Goal: Transaction & Acquisition: Purchase product/service

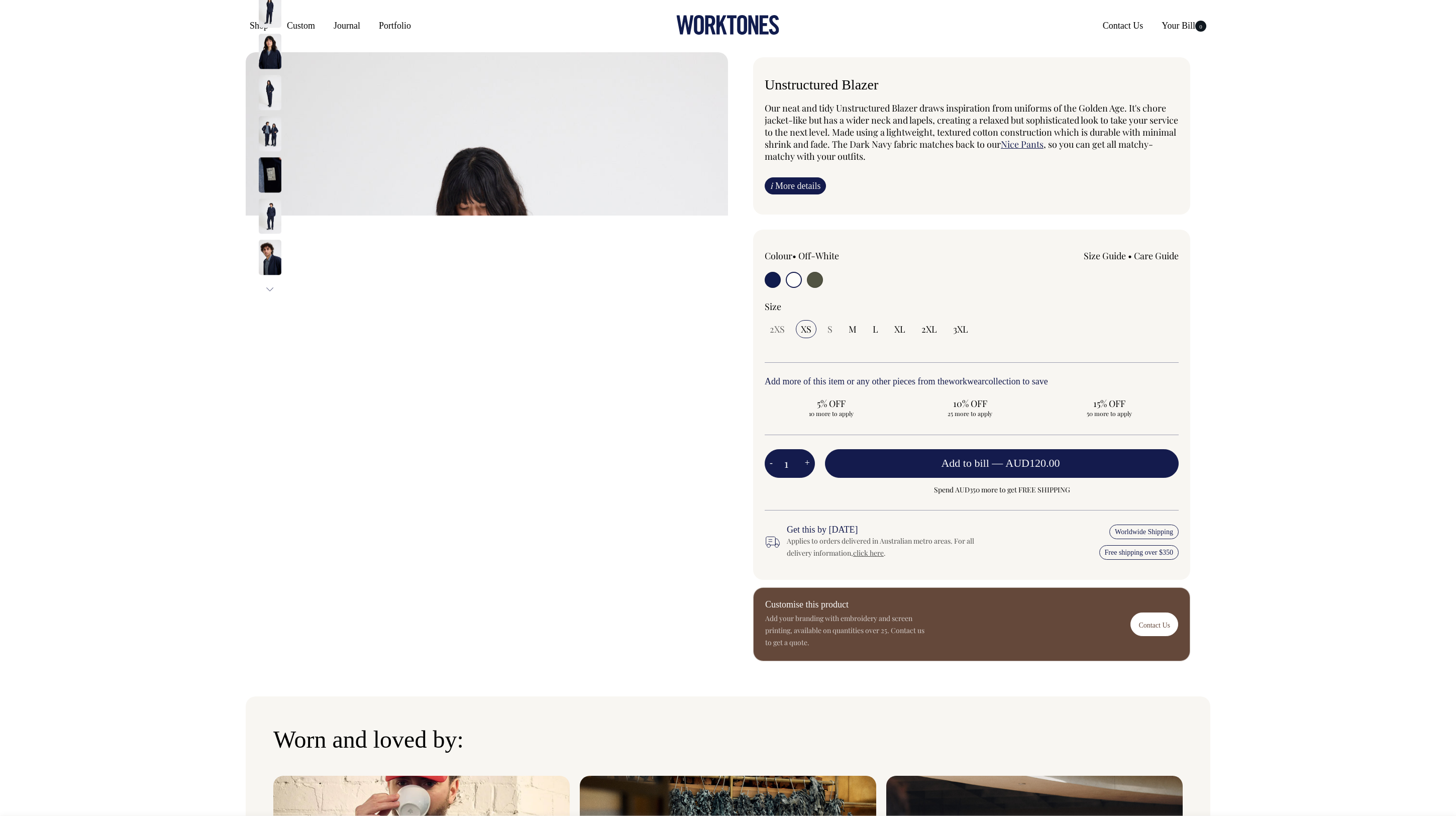
select select "Off-White"
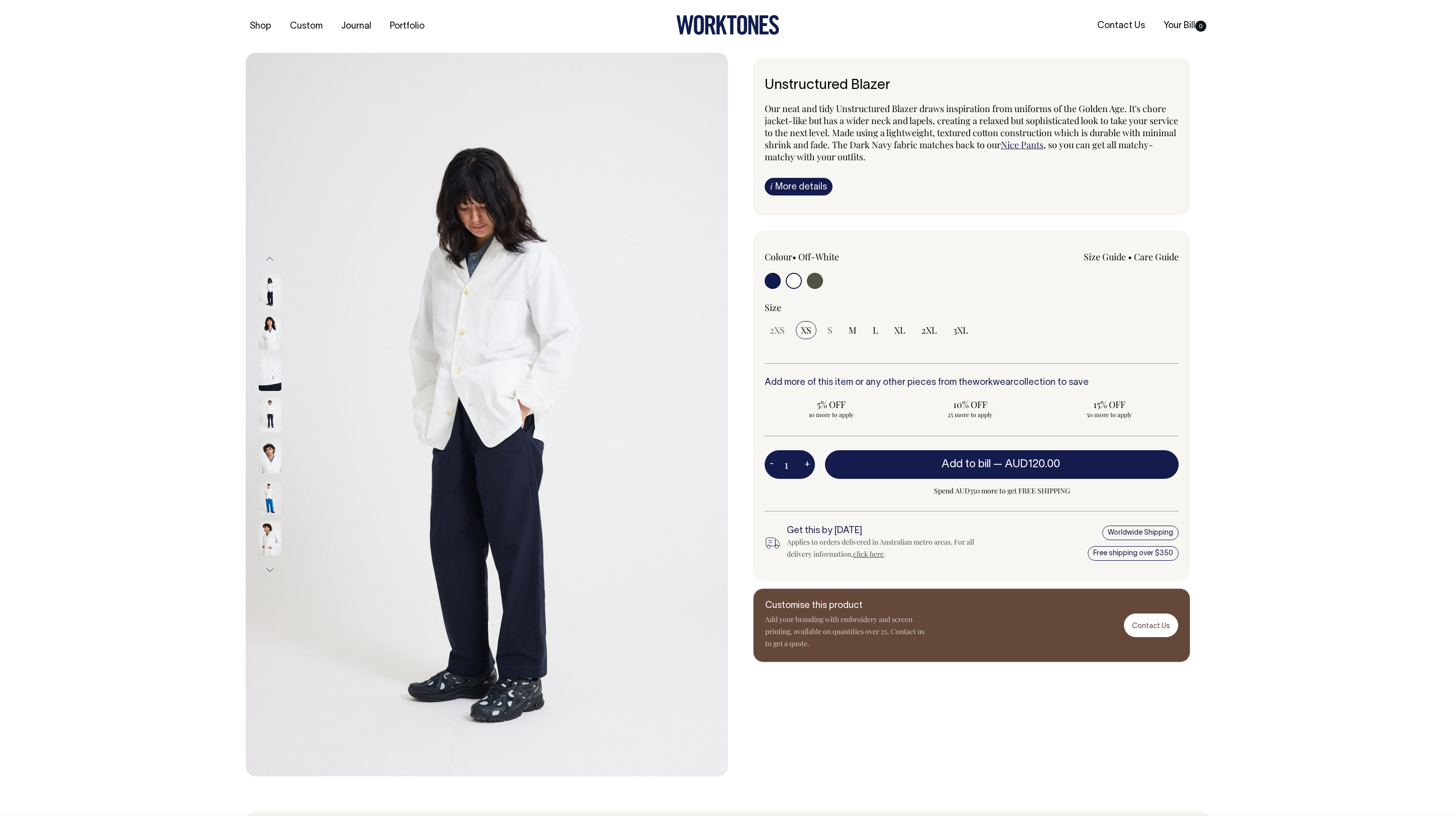
click at [273, 496] on img at bounding box center [269, 497] width 23 height 36
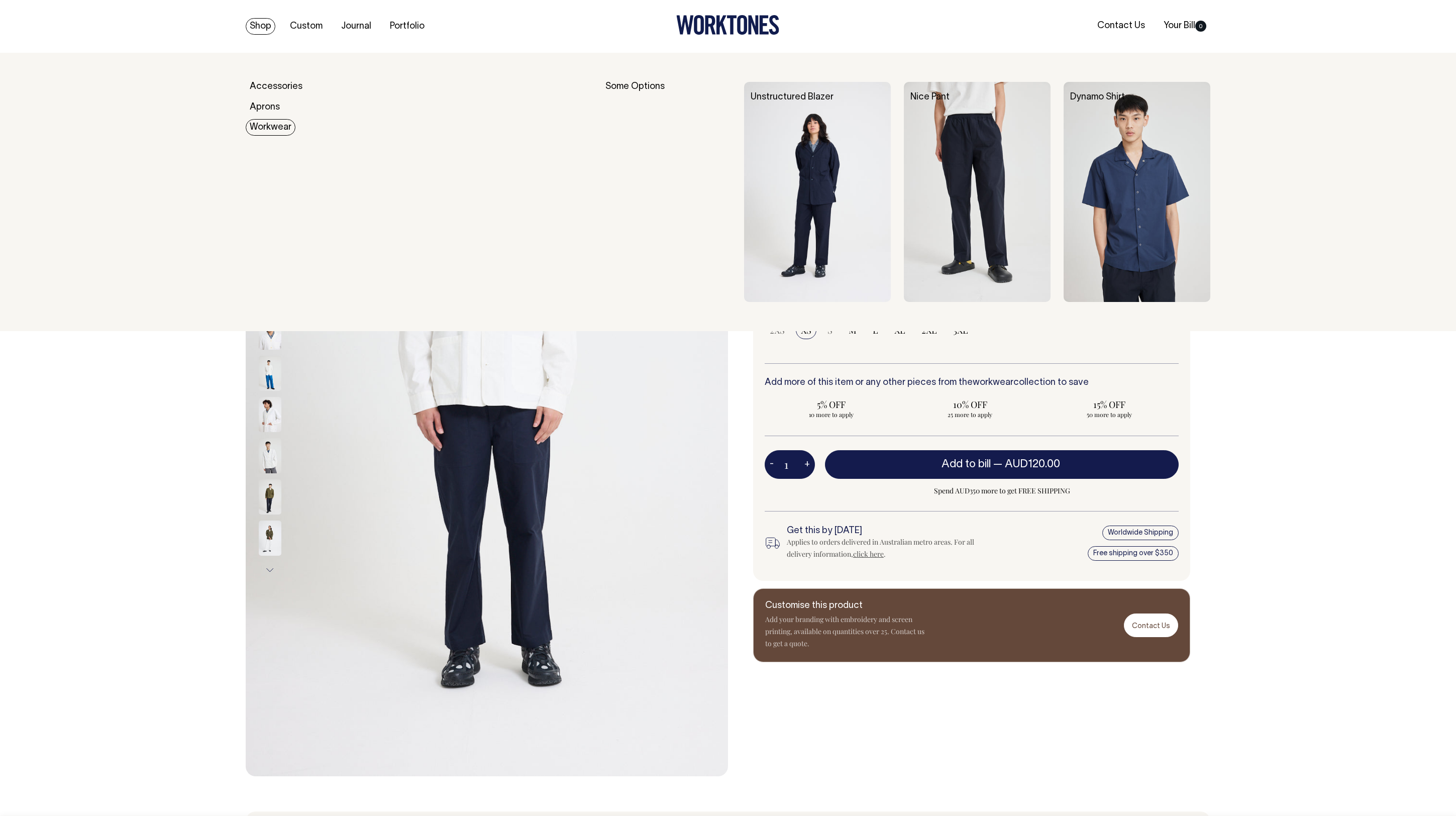
click at [270, 130] on link "Workwear" at bounding box center [270, 127] width 49 height 16
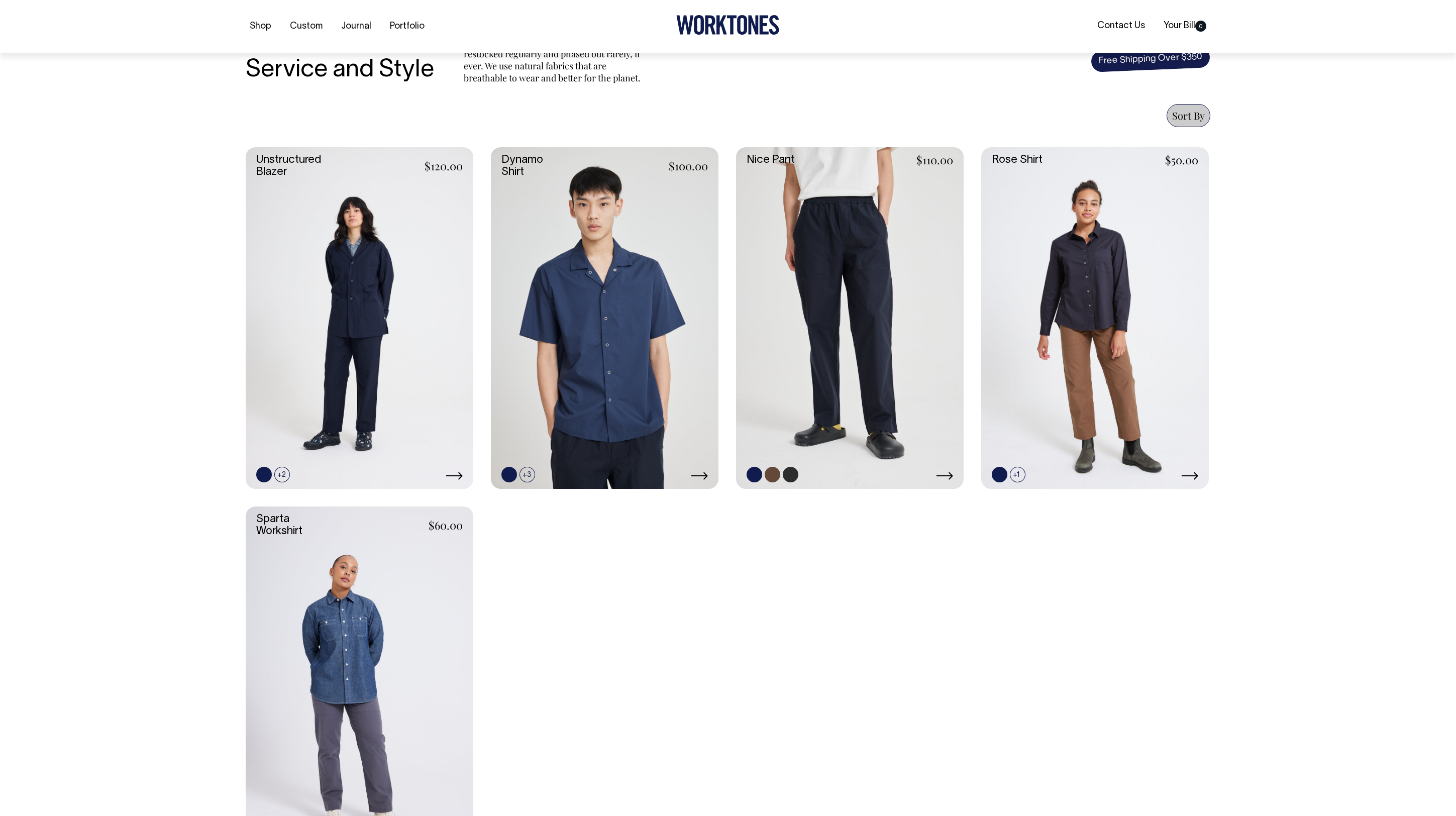
scroll to position [339, 0]
click at [785, 311] on link at bounding box center [849, 318] width 227 height 341
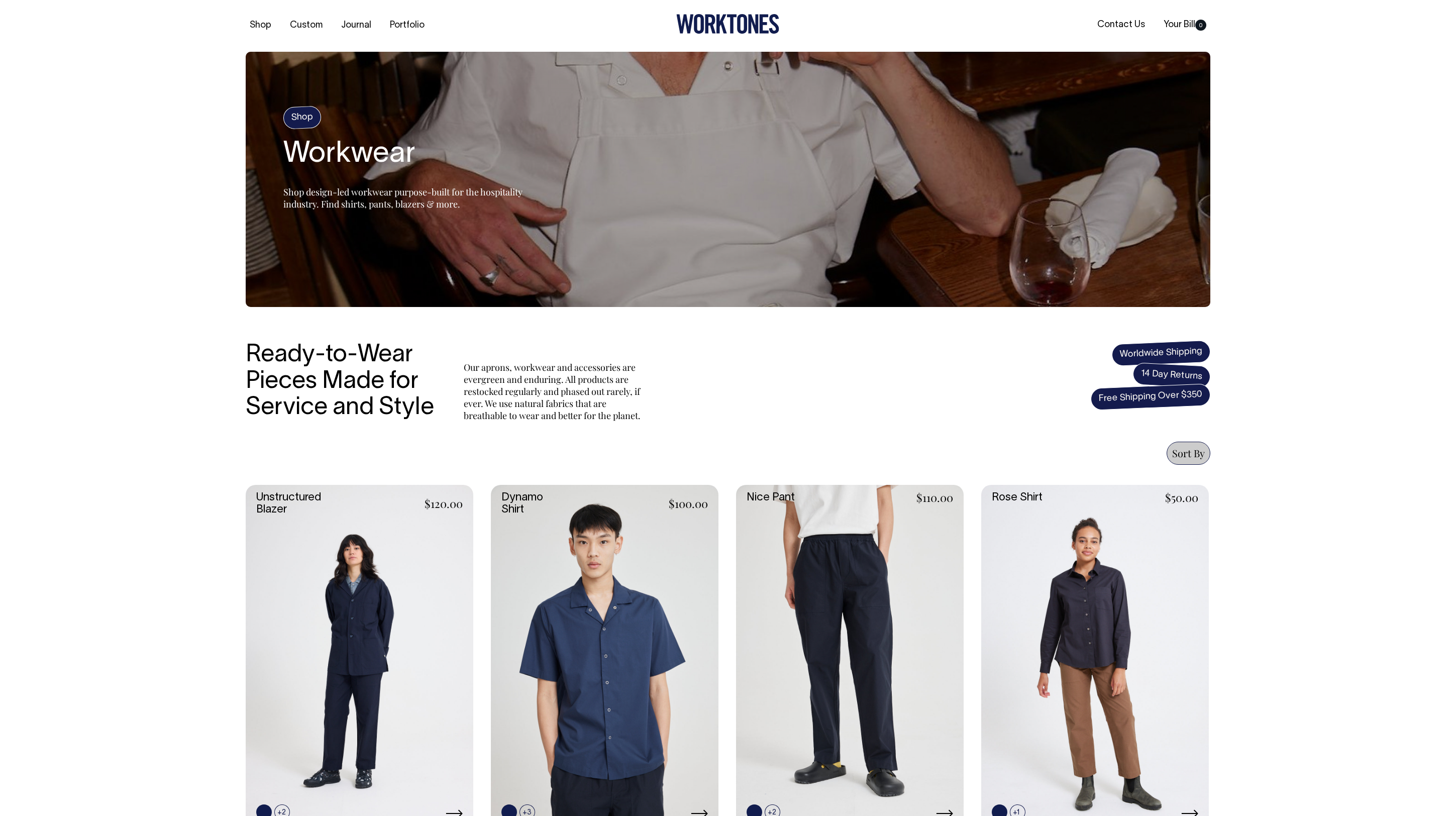
scroll to position [0, 0]
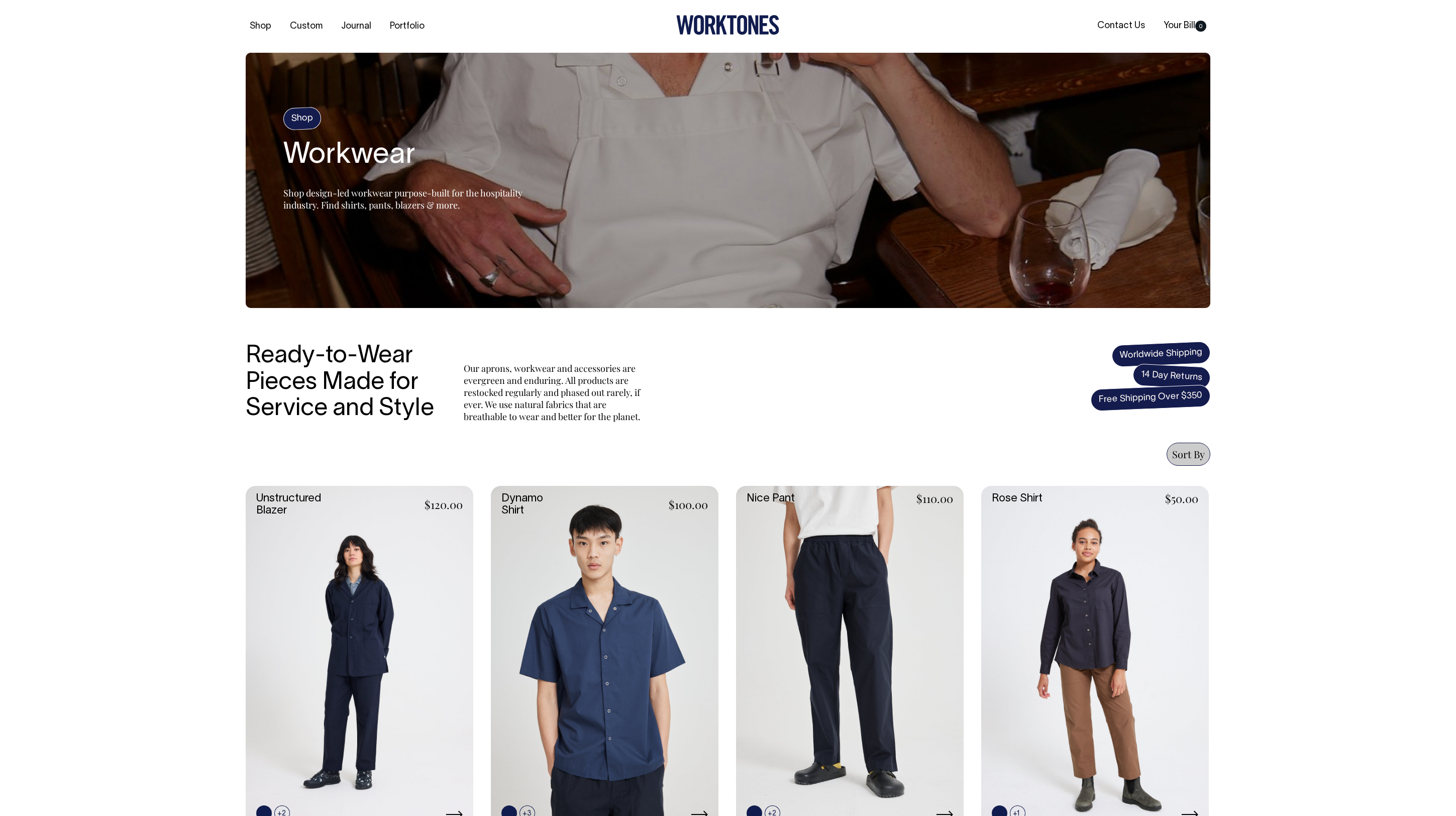
click at [309, 119] on h4 "Shop" at bounding box center [302, 119] width 38 height 24
click at [325, 155] on h2 "Workwear" at bounding box center [408, 155] width 251 height 32
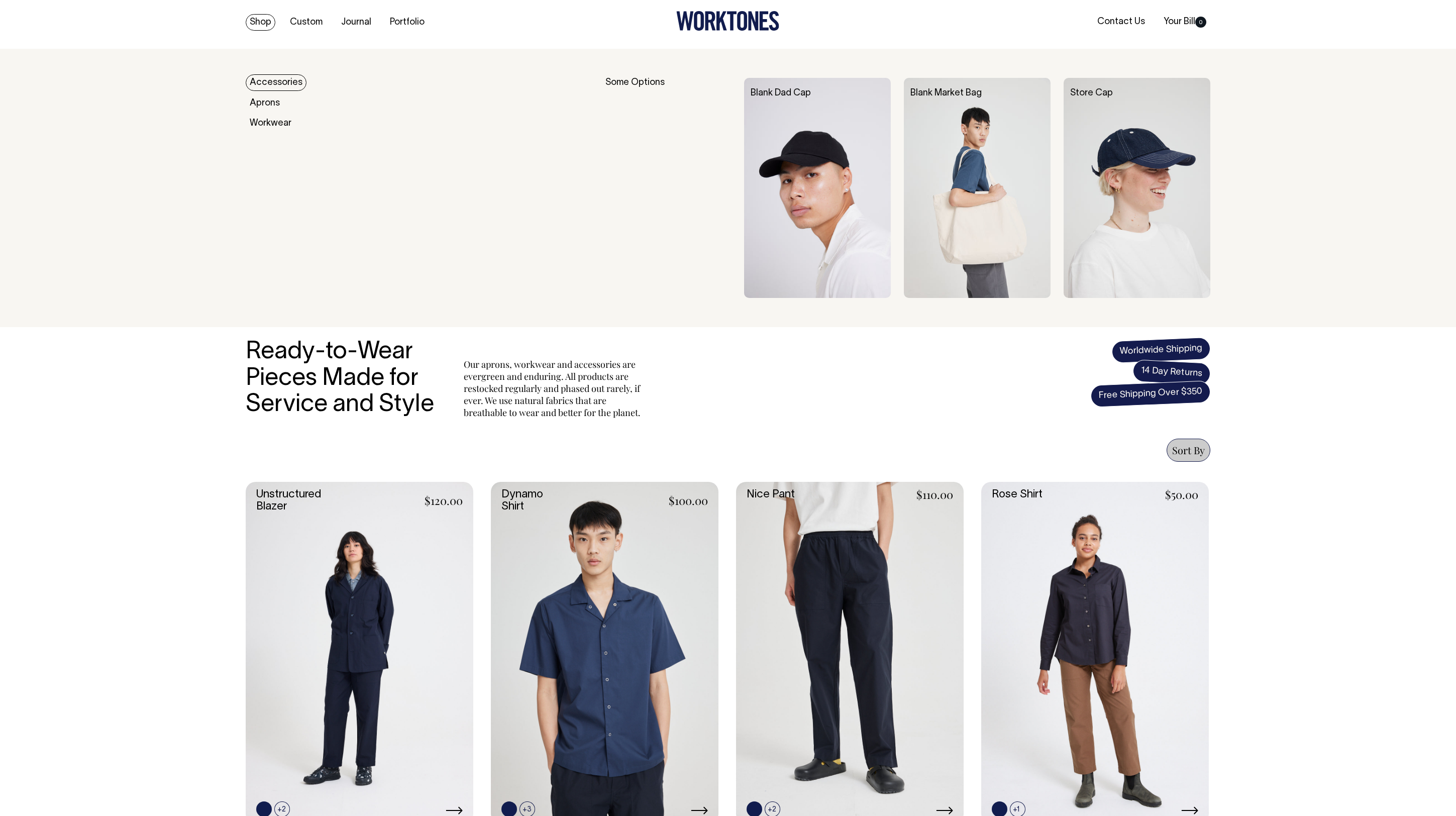
scroll to position [5, 0]
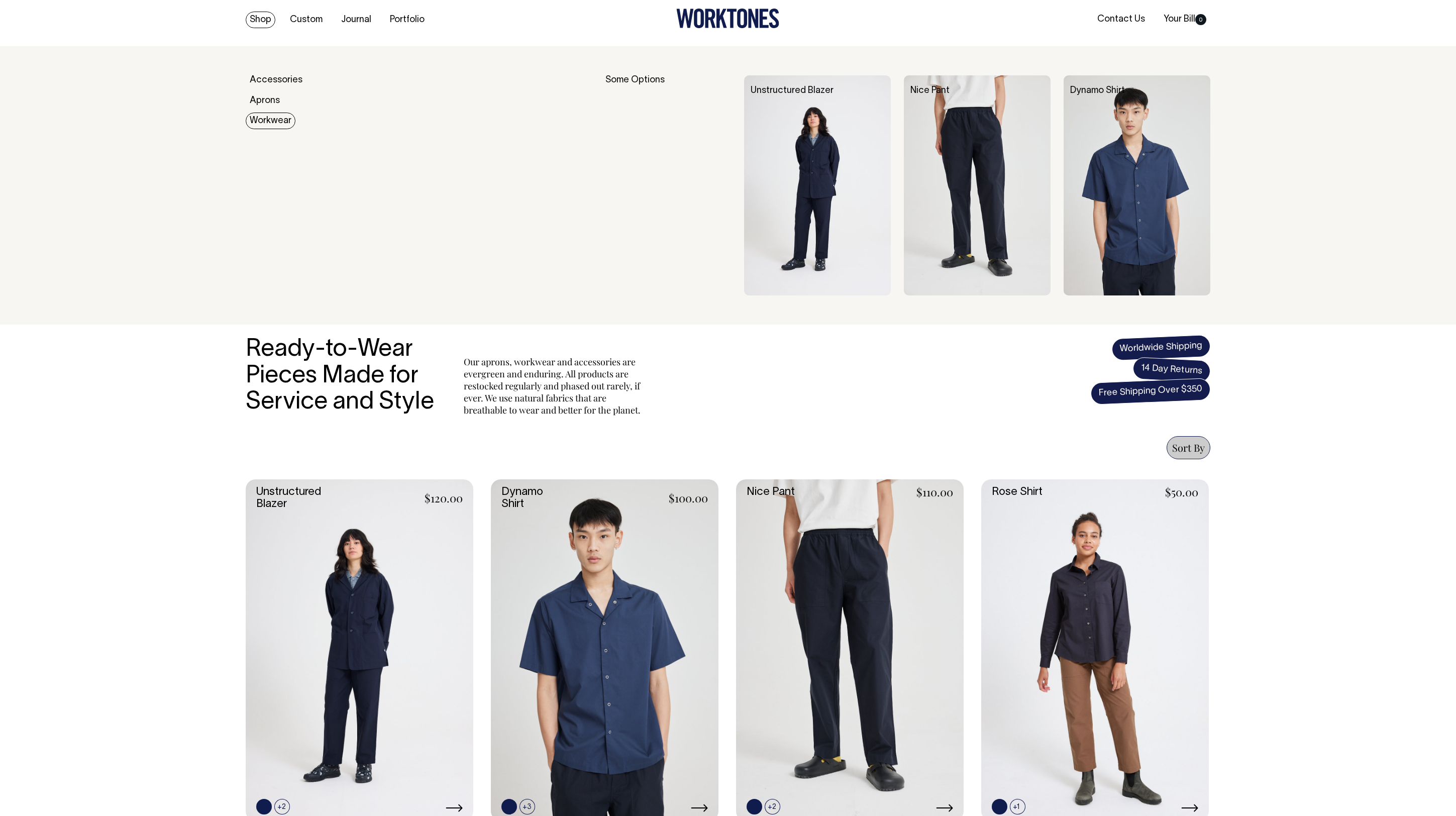
click at [267, 123] on link "Workwear" at bounding box center [270, 120] width 49 height 16
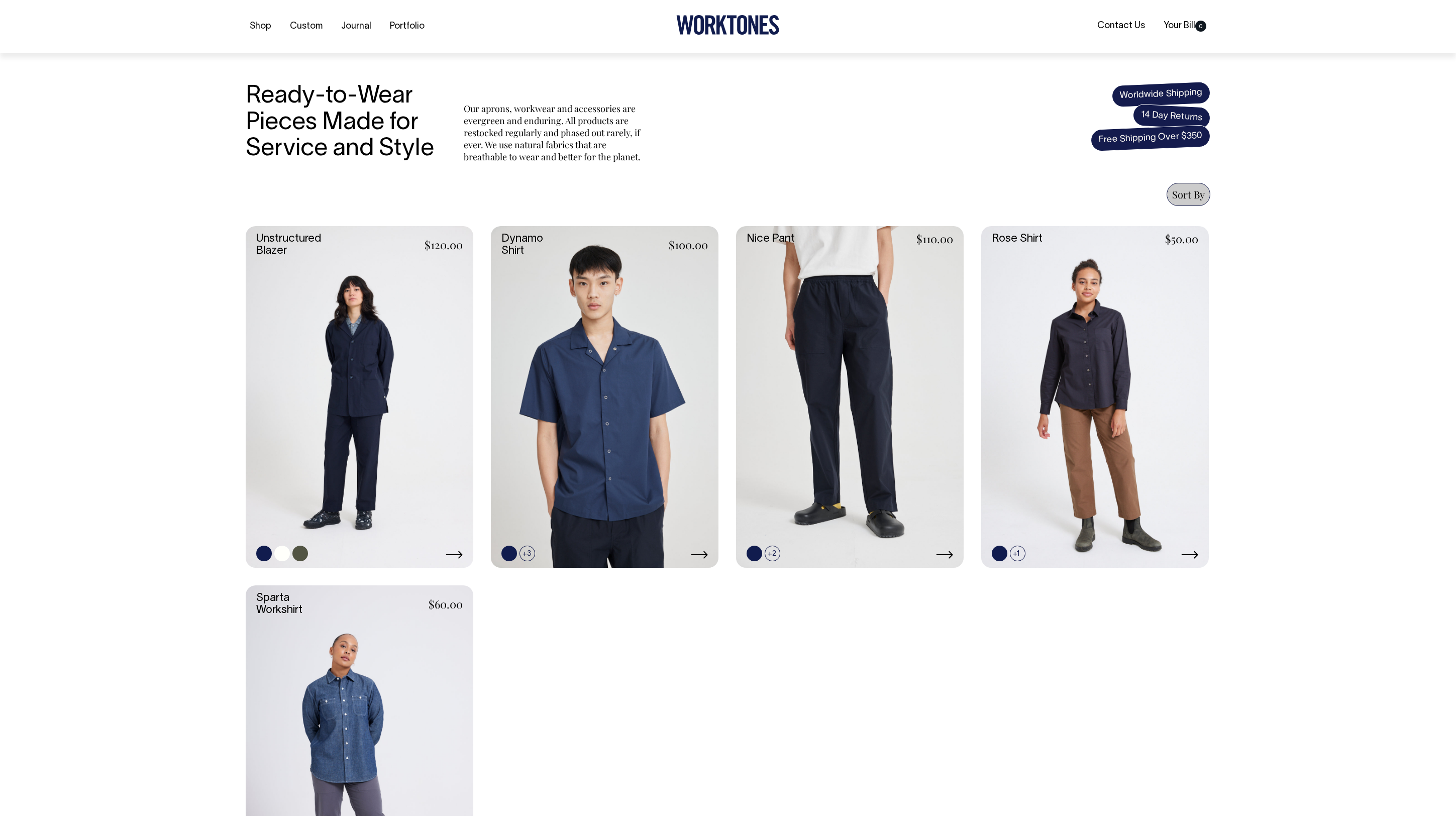
scroll to position [263, 0]
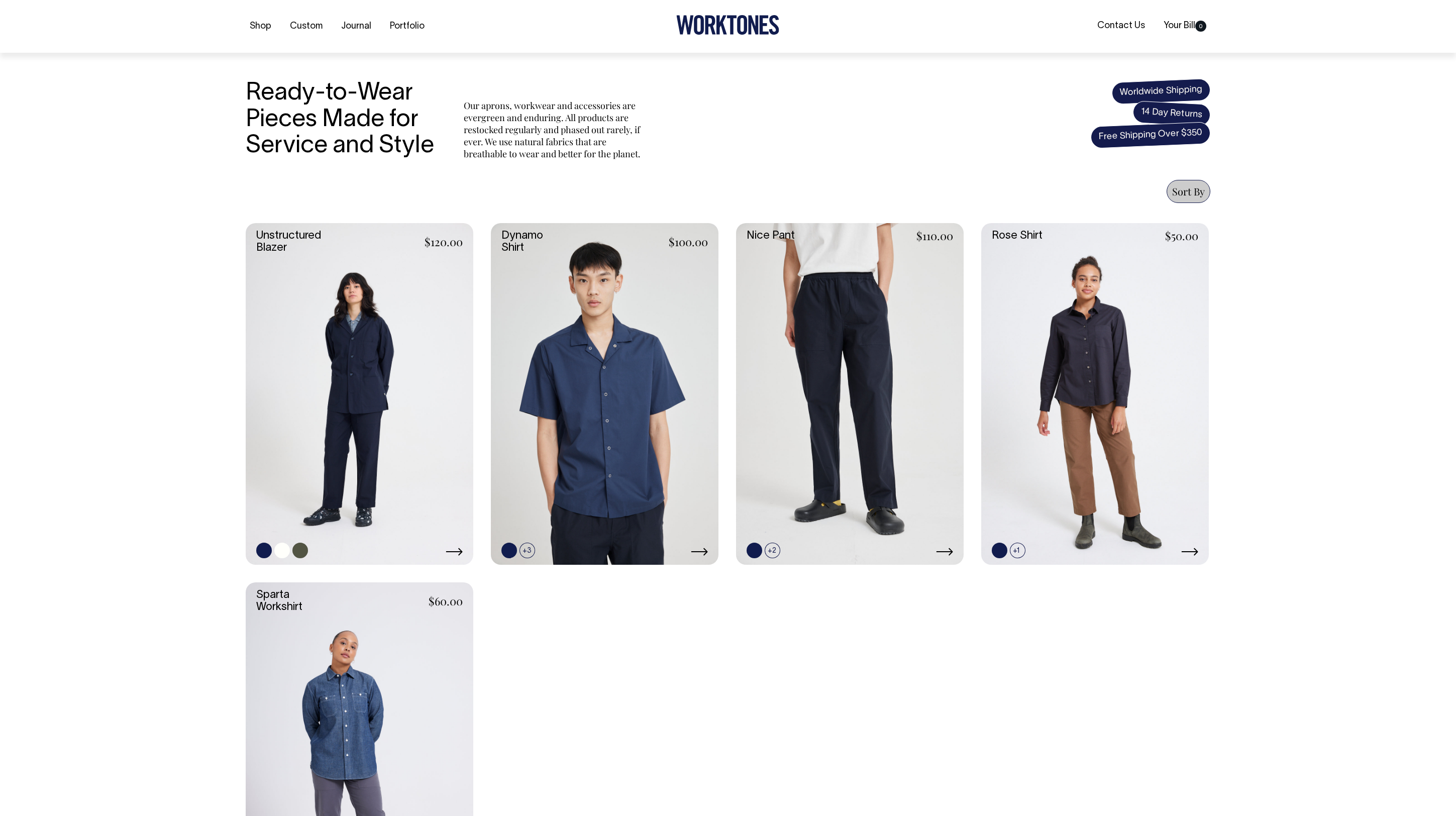
click at [339, 353] on link at bounding box center [359, 393] width 227 height 341
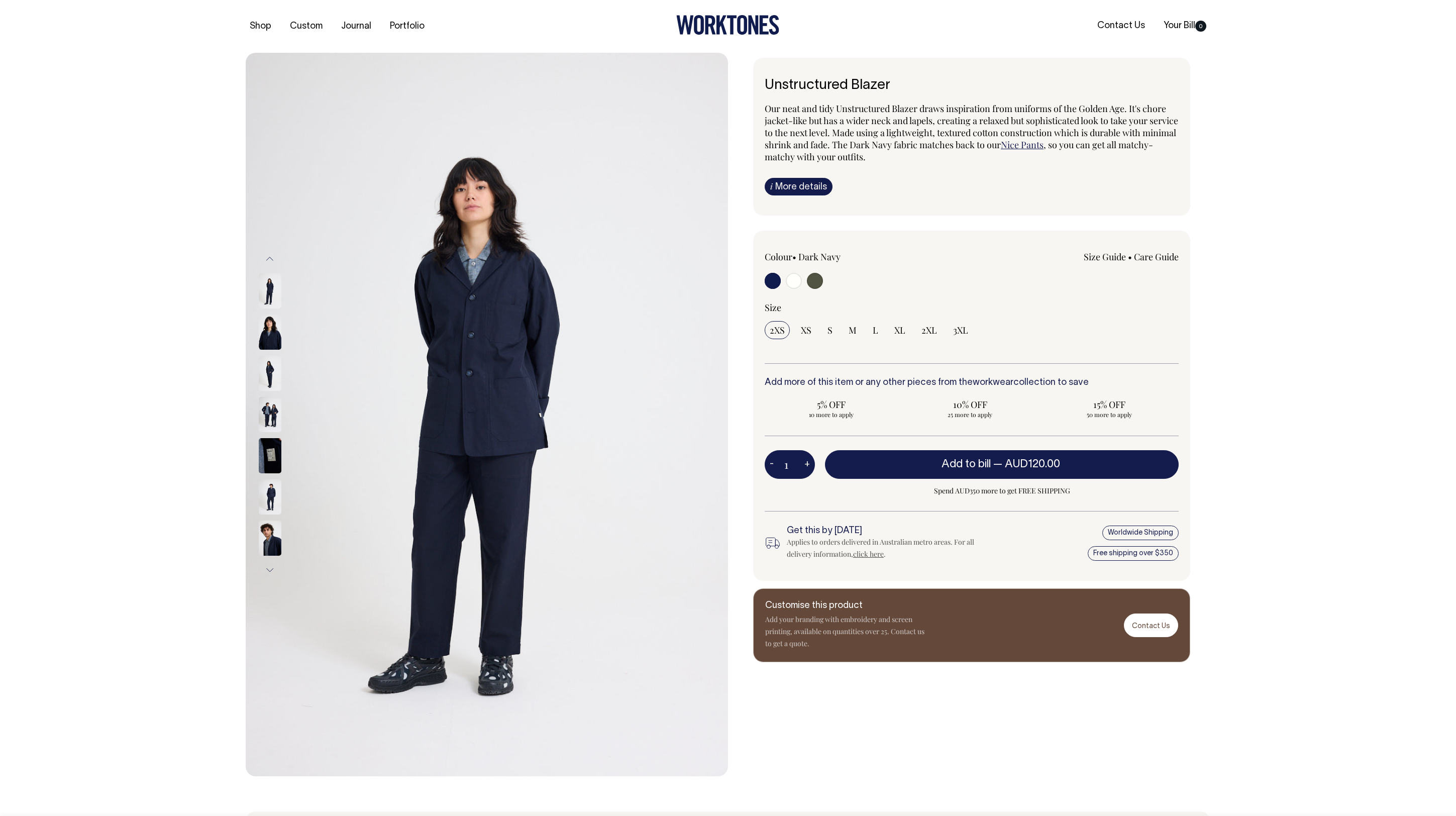
click at [267, 407] on img at bounding box center [269, 414] width 23 height 36
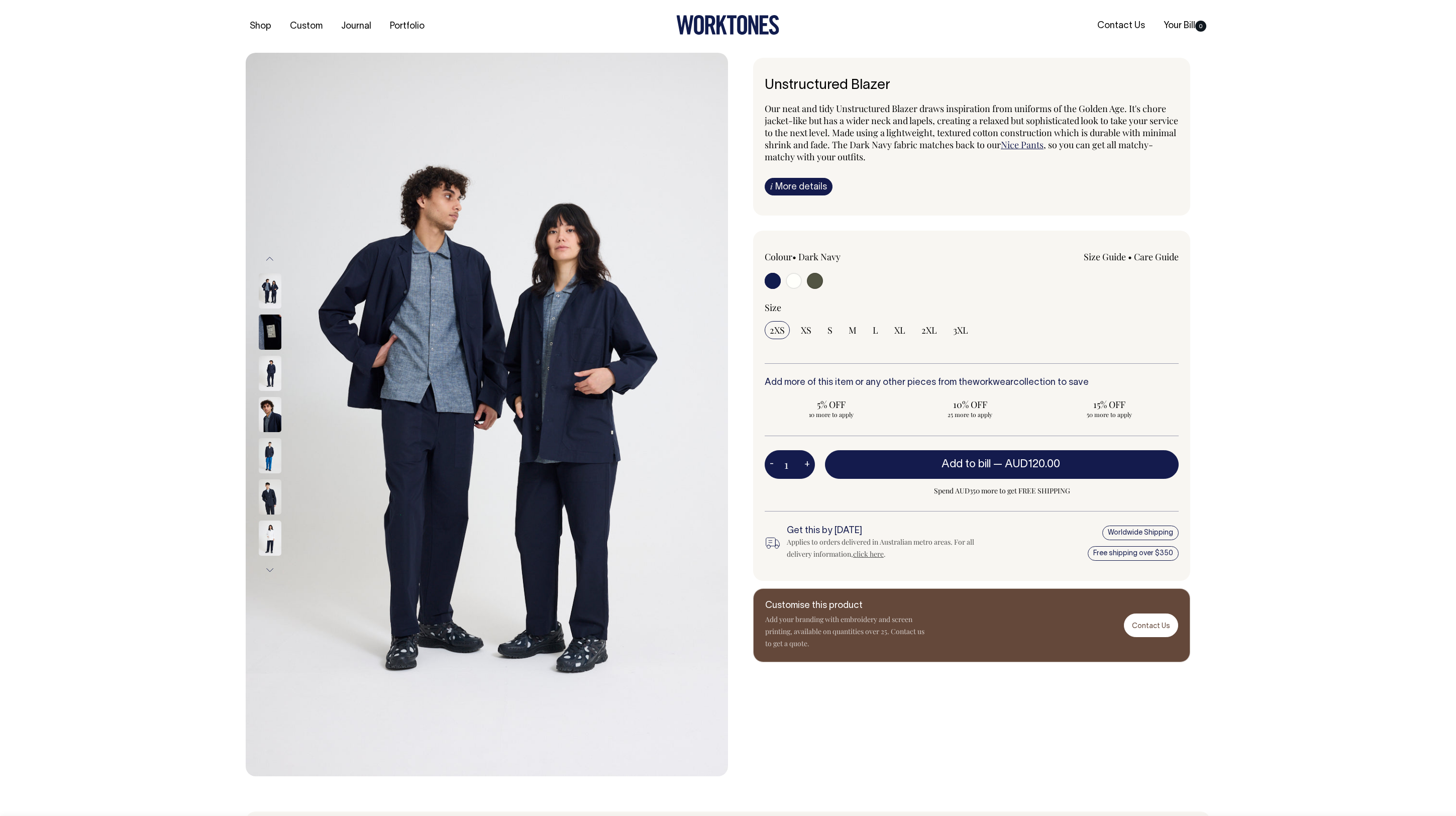
click at [262, 418] on img at bounding box center [269, 414] width 23 height 36
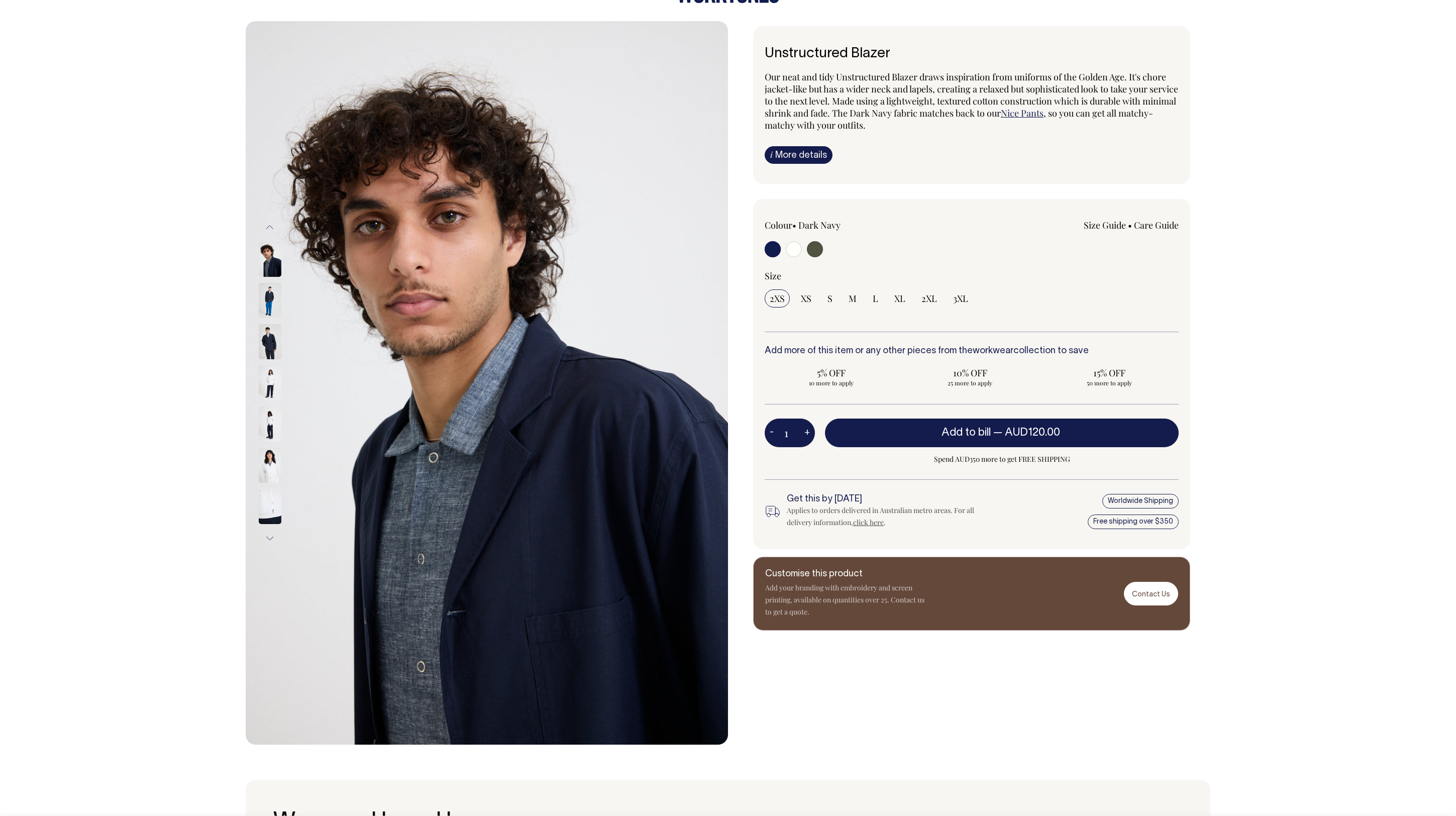
scroll to position [34, 0]
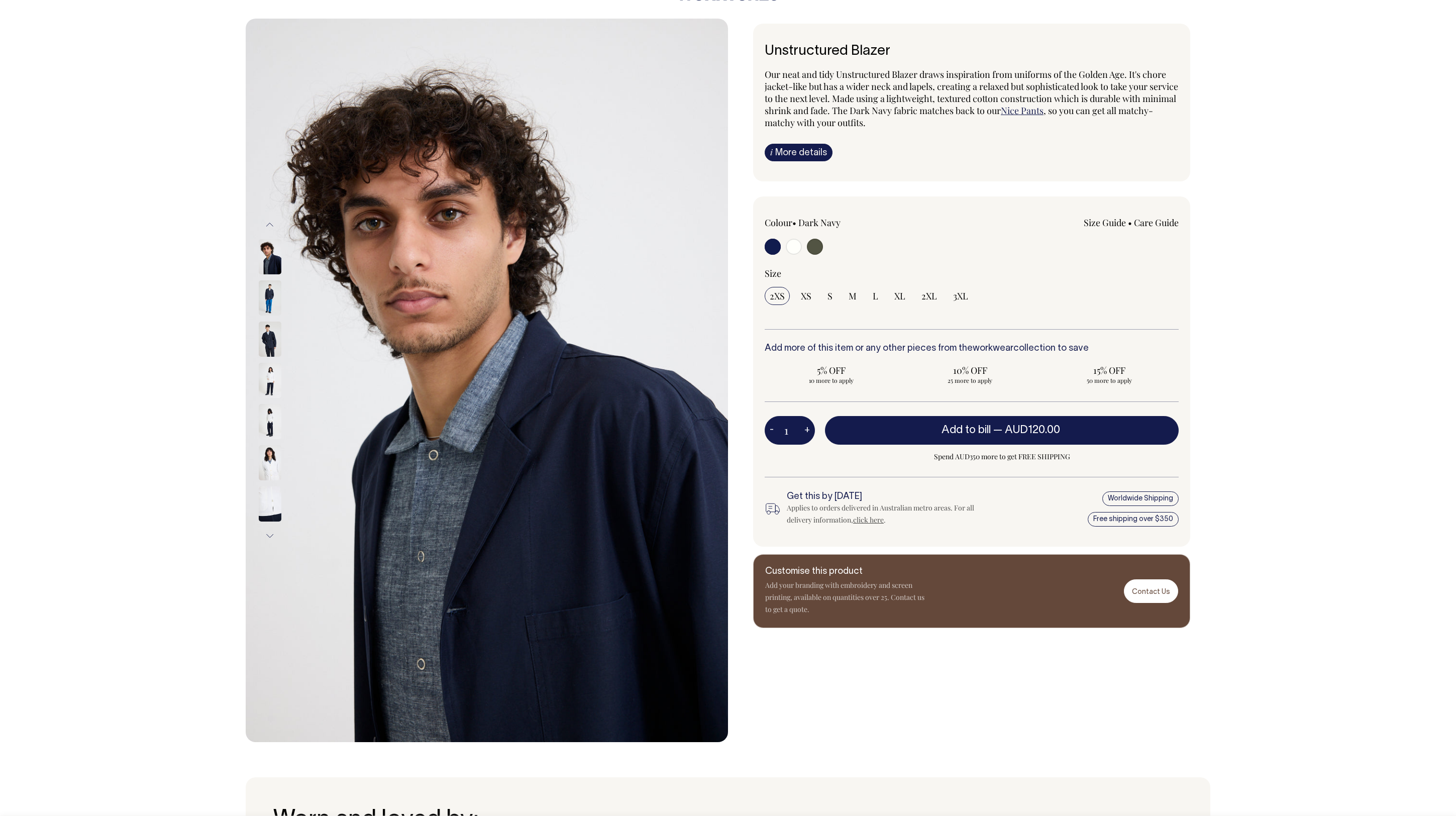
click at [274, 297] on img at bounding box center [269, 298] width 23 height 36
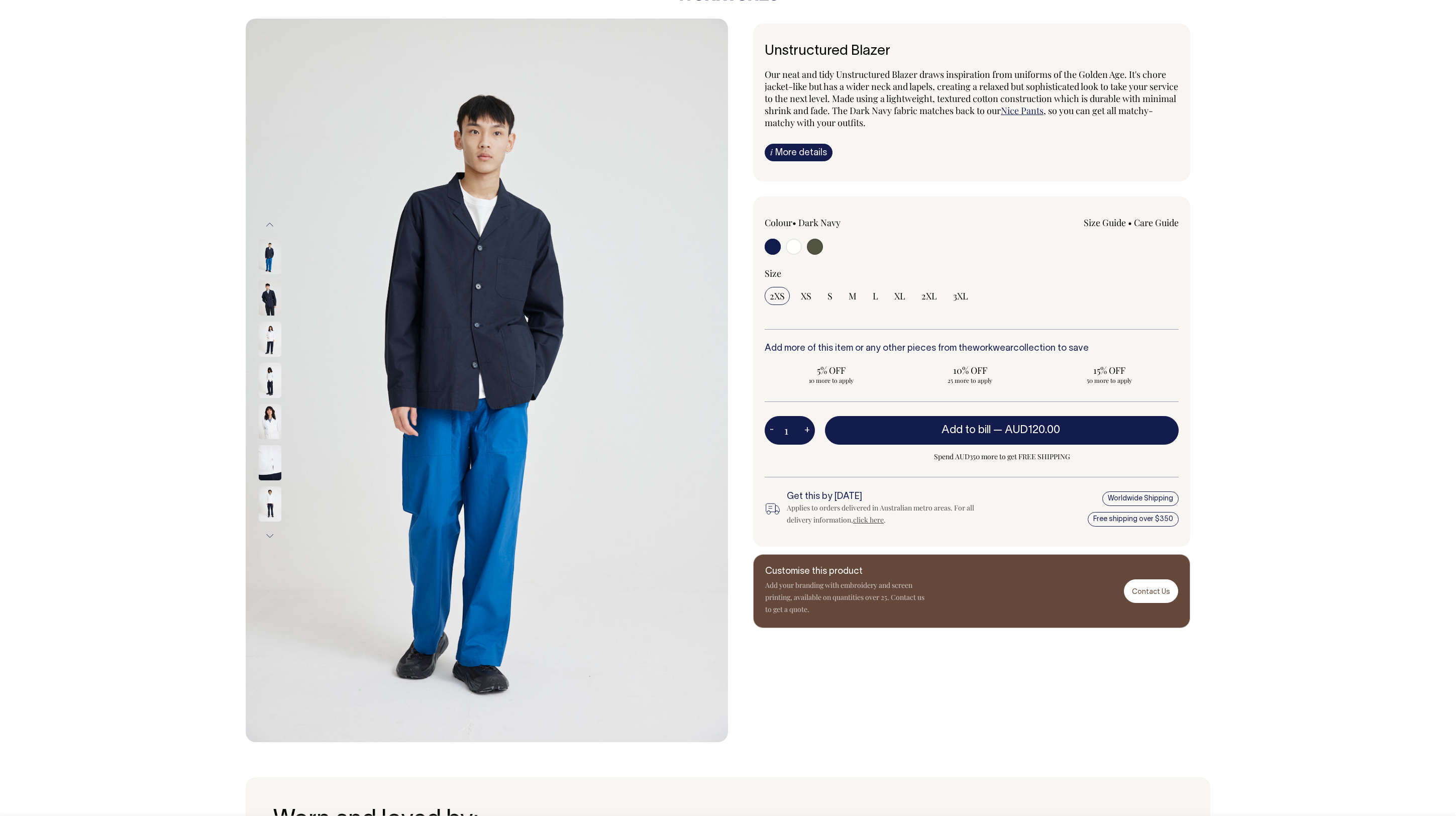
click at [791, 251] on input "radio" at bounding box center [794, 246] width 16 height 16
radio input "true"
radio input "false"
radio input "true"
select select "Off-White"
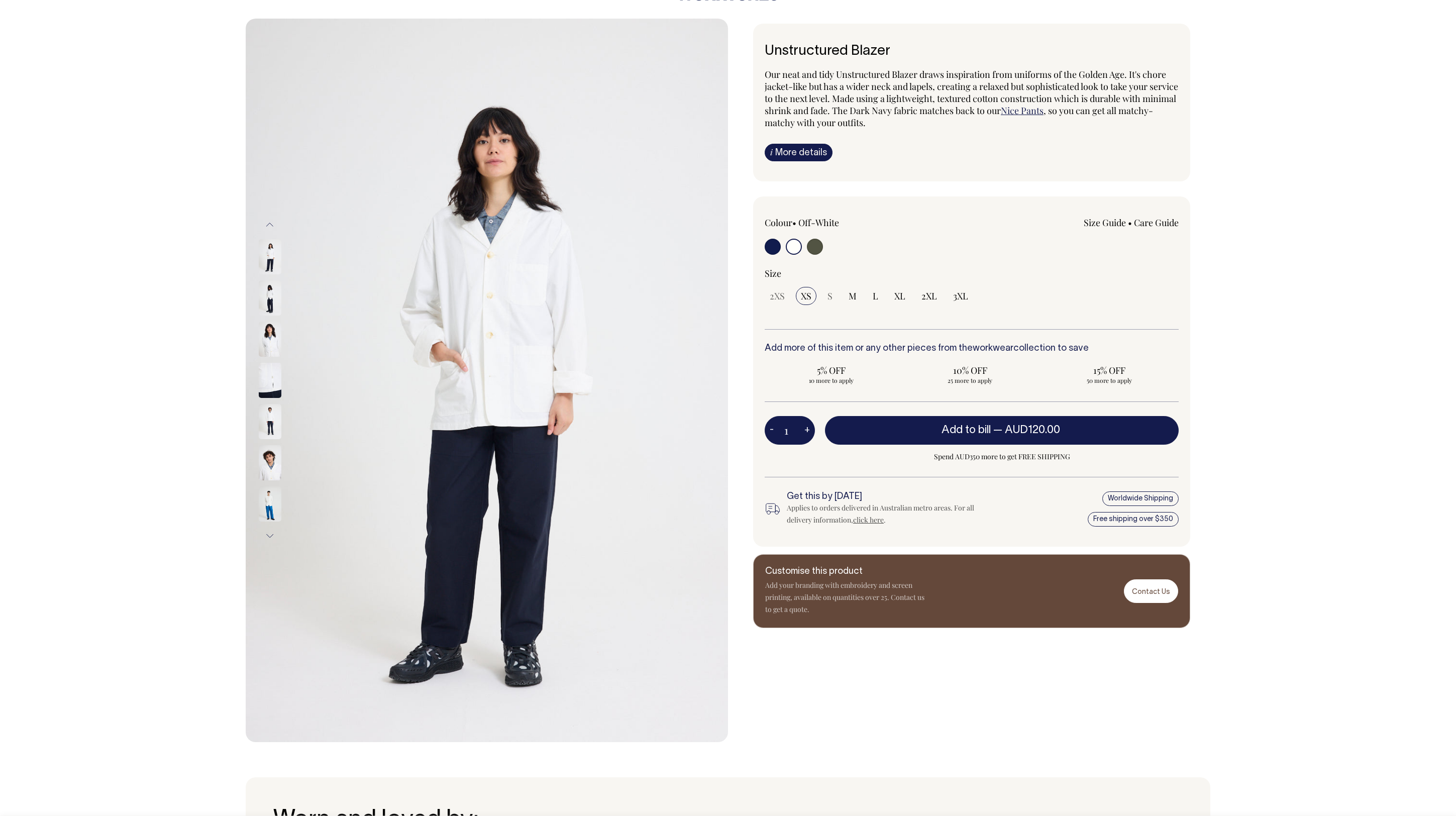
click at [267, 507] on img at bounding box center [269, 504] width 23 height 36
